Goal: Find specific page/section: Find specific page/section

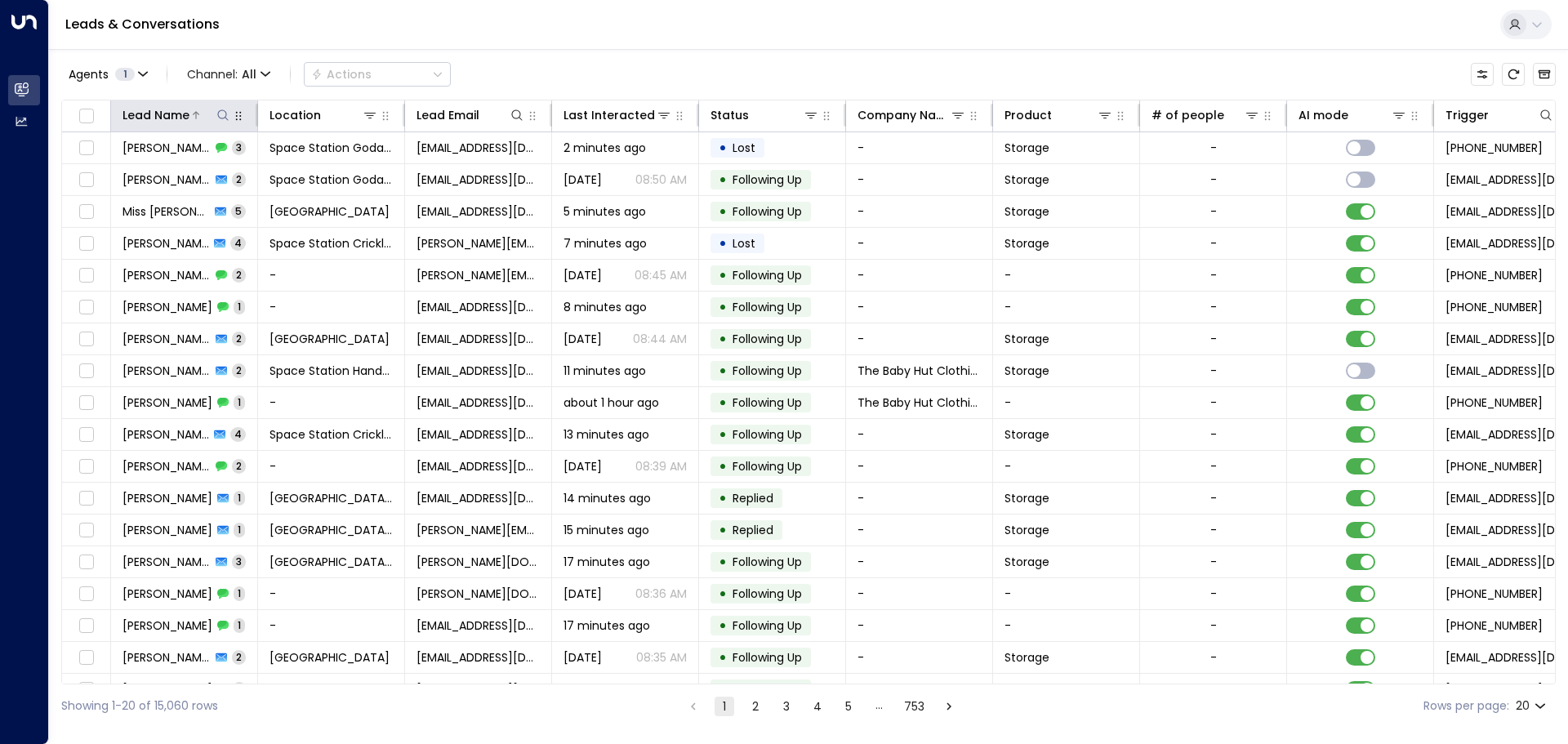
click at [223, 114] on icon at bounding box center [223, 115] width 13 height 13
type input "*****"
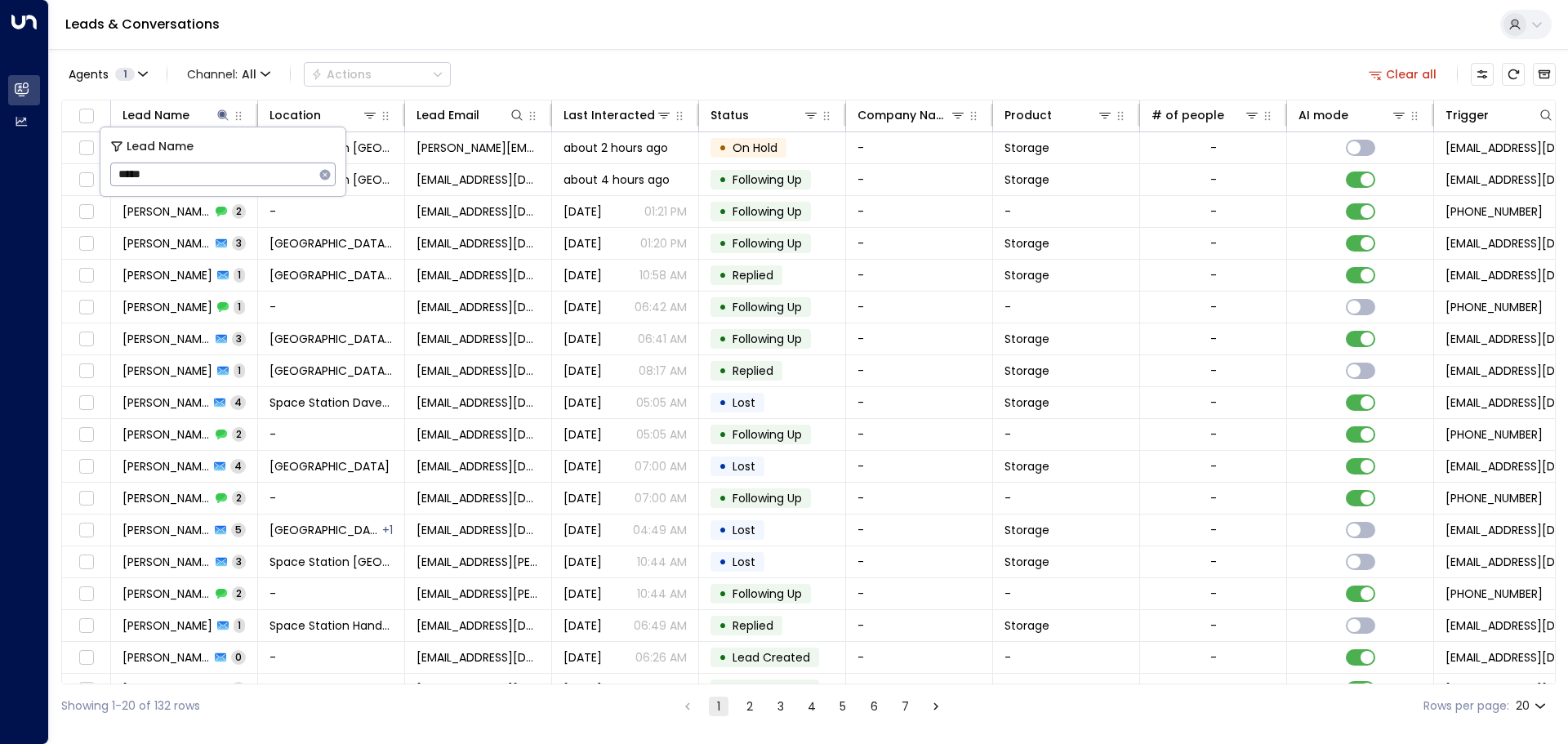
click at [697, 91] on div "Agents 1 Channel: All Actions Clear all" at bounding box center [808, 74] width 1495 height 35
click at [223, 109] on icon at bounding box center [223, 115] width 13 height 13
click at [223, 114] on icon at bounding box center [223, 115] width 11 height 11
click at [325, 182] on button "button" at bounding box center [325, 174] width 21 height 21
click at [376, 114] on icon at bounding box center [370, 115] width 13 height 13
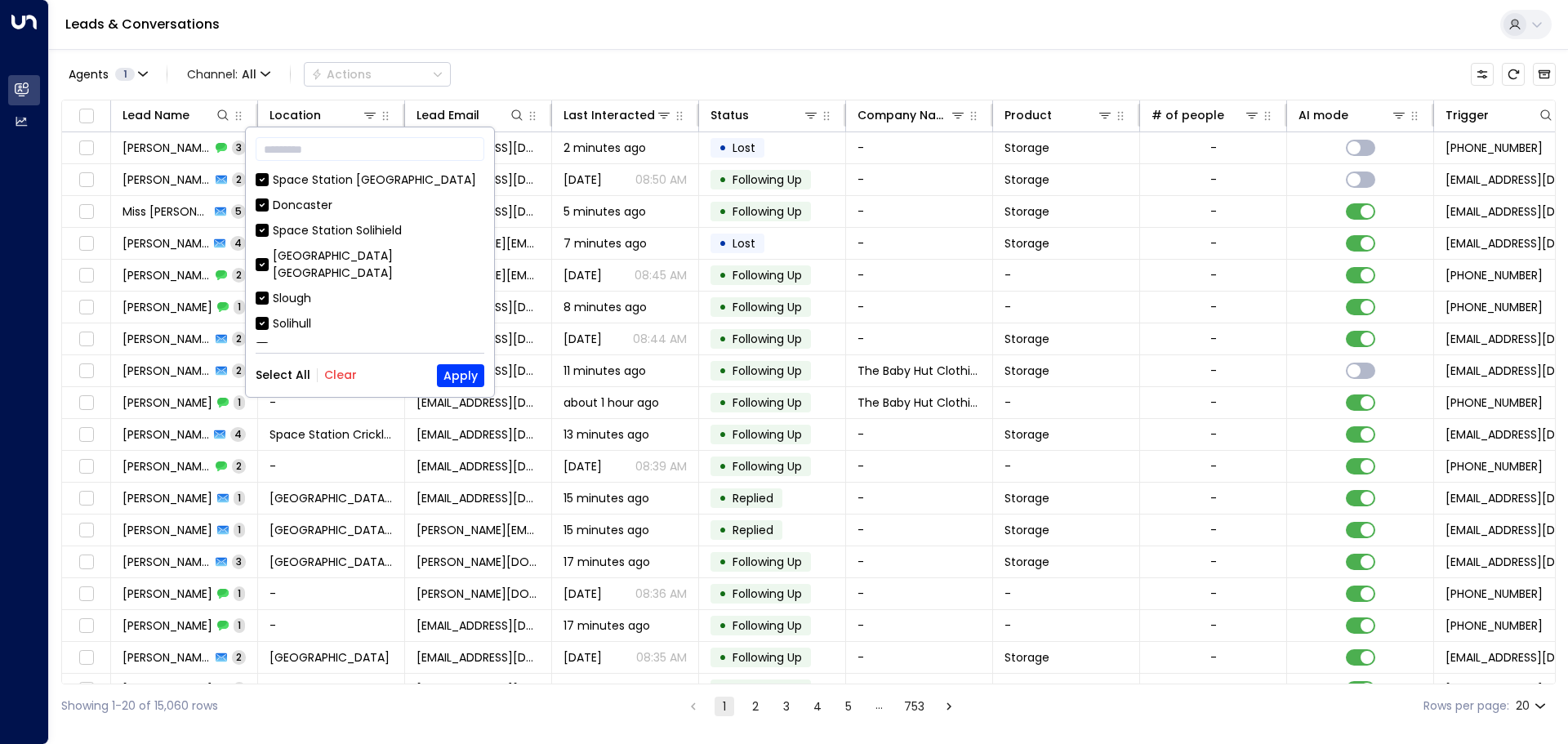
click at [321, 368] on div "Select All Clear" at bounding box center [306, 375] width 102 height 13
click at [336, 381] on button "Clear" at bounding box center [340, 375] width 33 height 13
click at [395, 257] on div "[GEOGRAPHIC_DATA] [GEOGRAPHIC_DATA]" at bounding box center [378, 264] width 212 height 35
click at [469, 384] on button "Apply" at bounding box center [460, 376] width 47 height 23
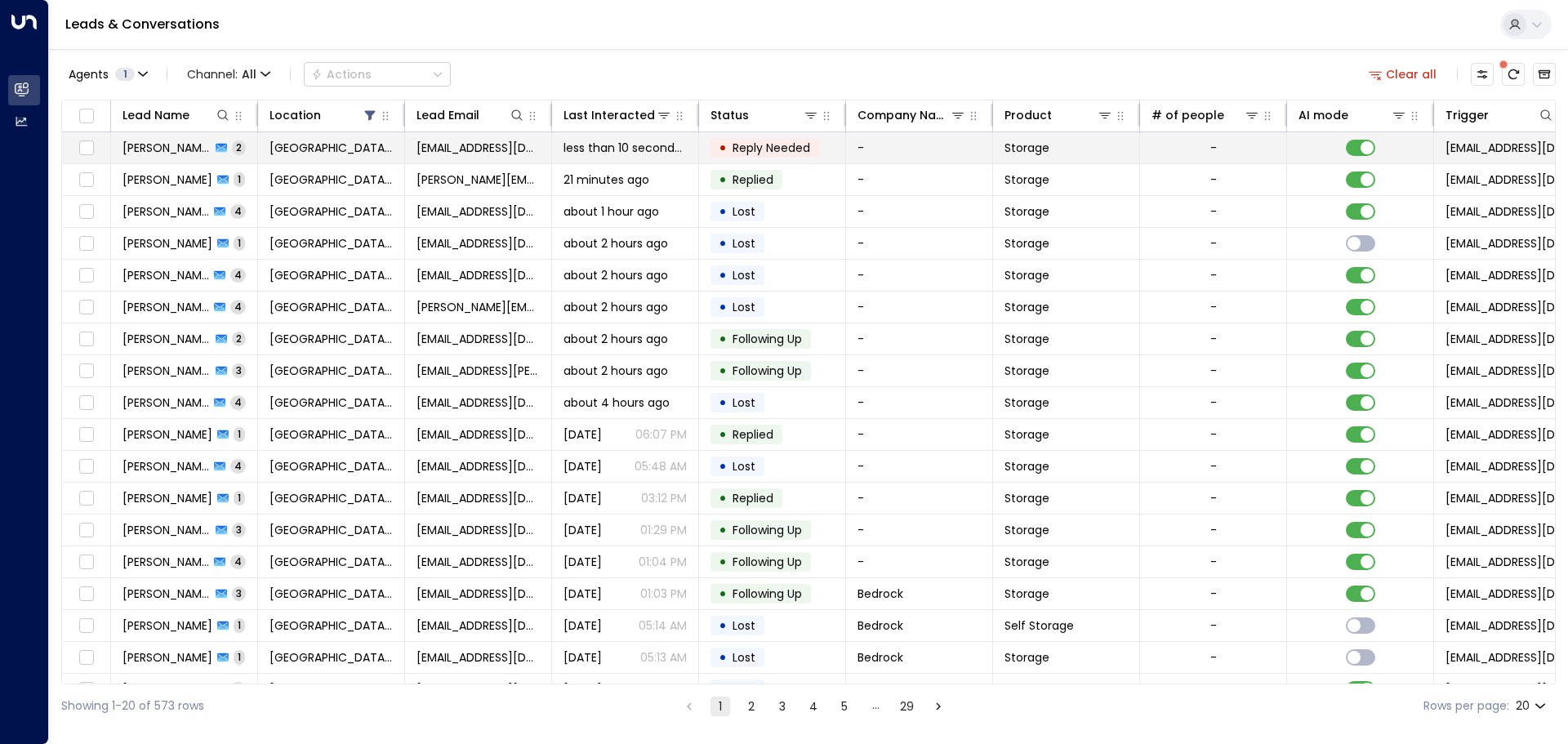
click at [293, 157] on td "[GEOGRAPHIC_DATA] [GEOGRAPHIC_DATA]" at bounding box center [331, 148] width 147 height 31
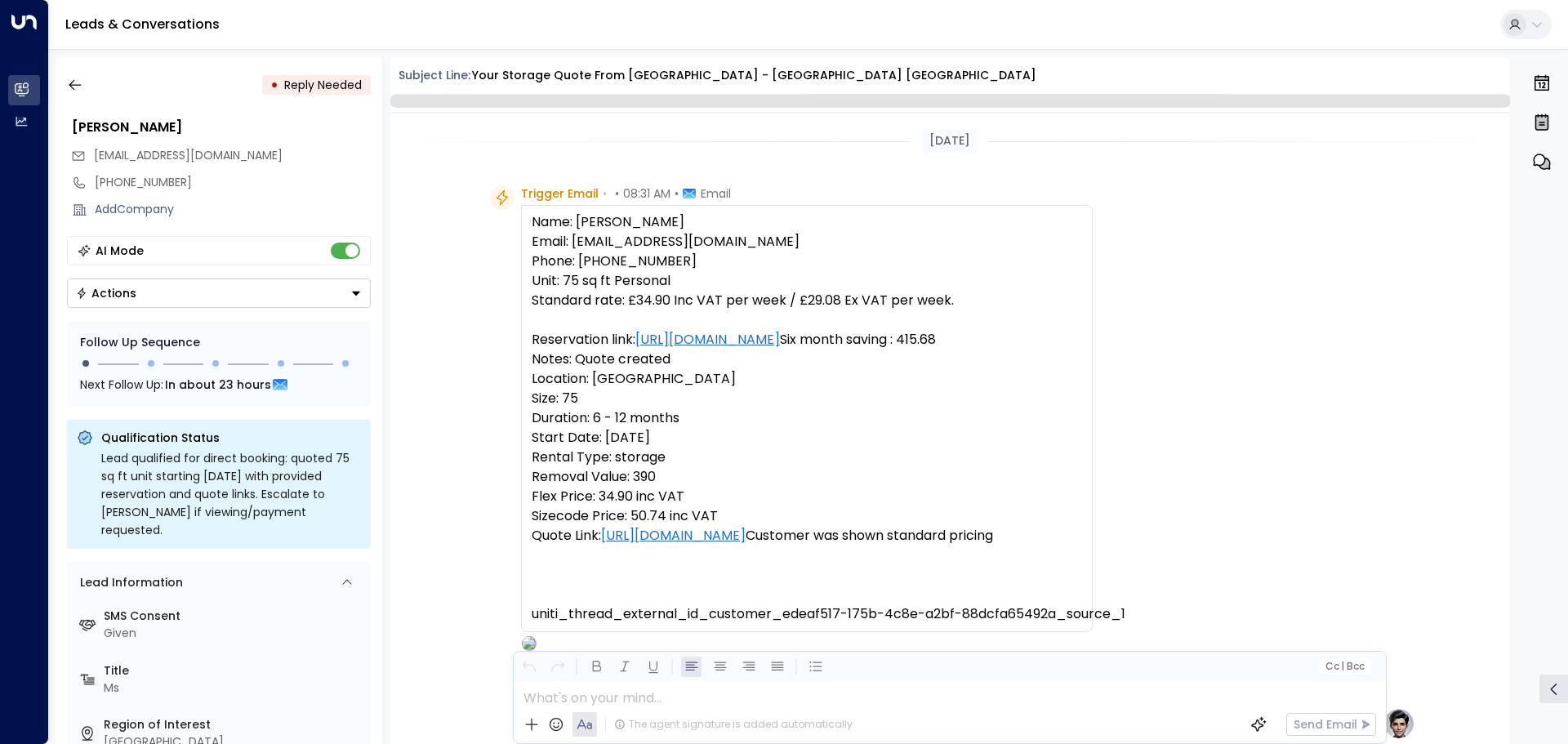
scroll to position [993, 0]
